Goal: Register for event/course

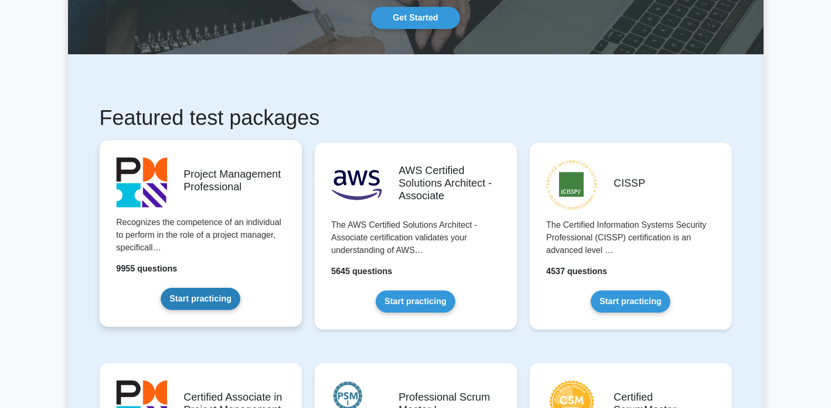
scroll to position [105, 0]
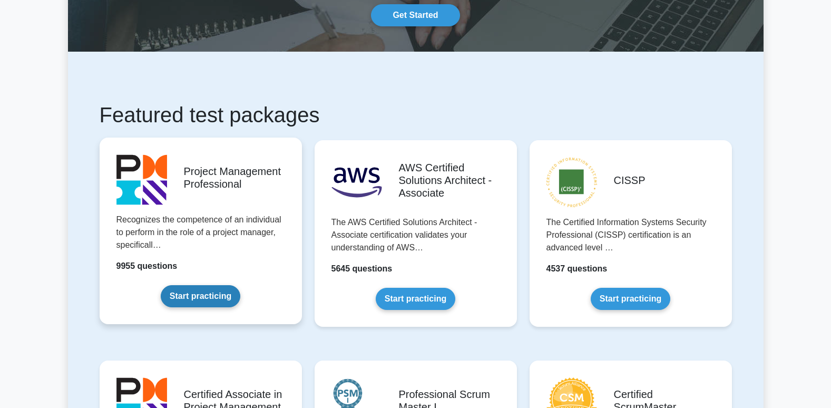
click at [216, 296] on link "Start practicing" at bounding box center [201, 296] width 80 height 22
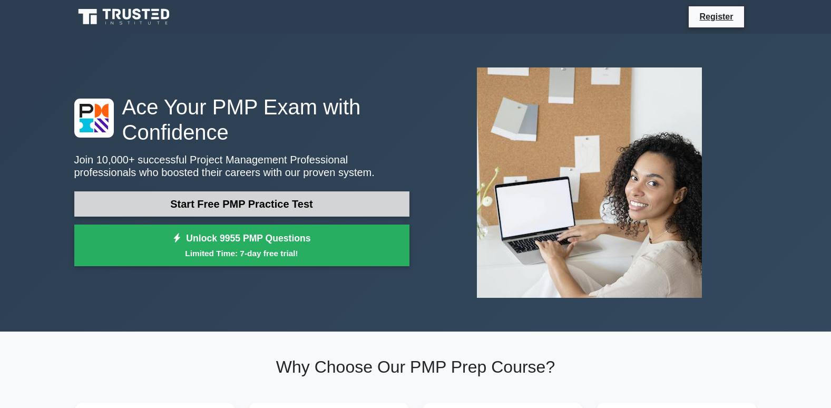
click at [236, 203] on link "Start Free PMP Practice Test" at bounding box center [241, 203] width 335 height 25
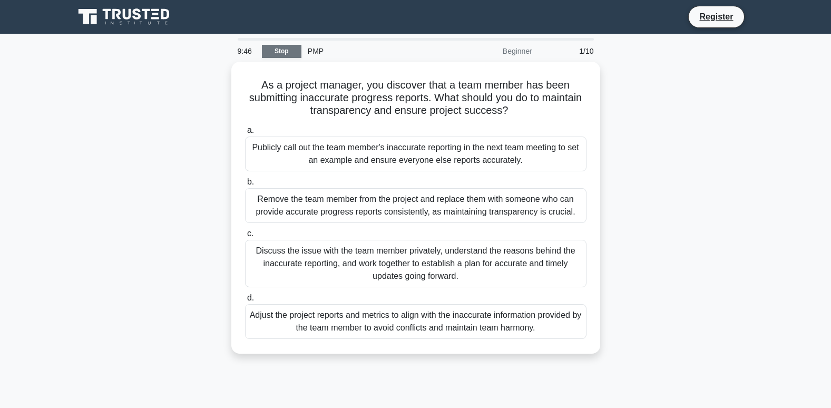
click at [284, 54] on link "Stop" at bounding box center [282, 51] width 40 height 13
